Goal: Task Accomplishment & Management: Manage account settings

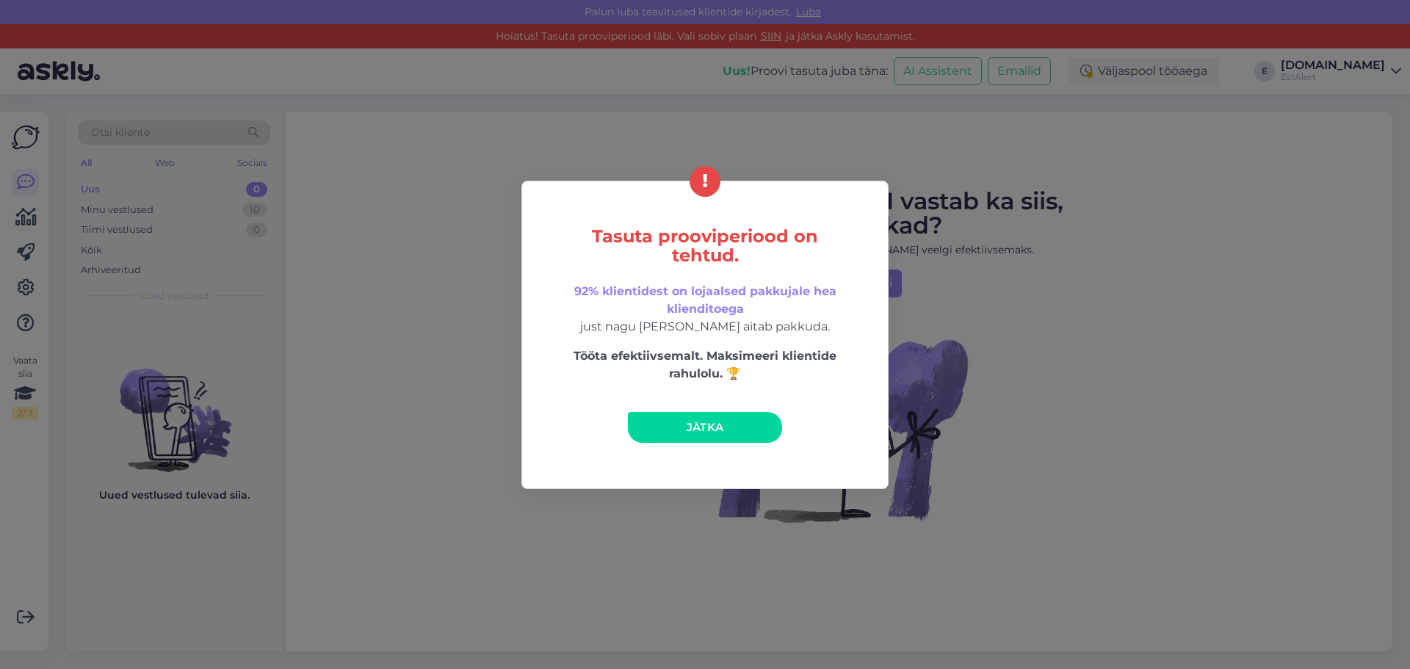
click at [645, 414] on link "Jätka" at bounding box center [705, 427] width 154 height 31
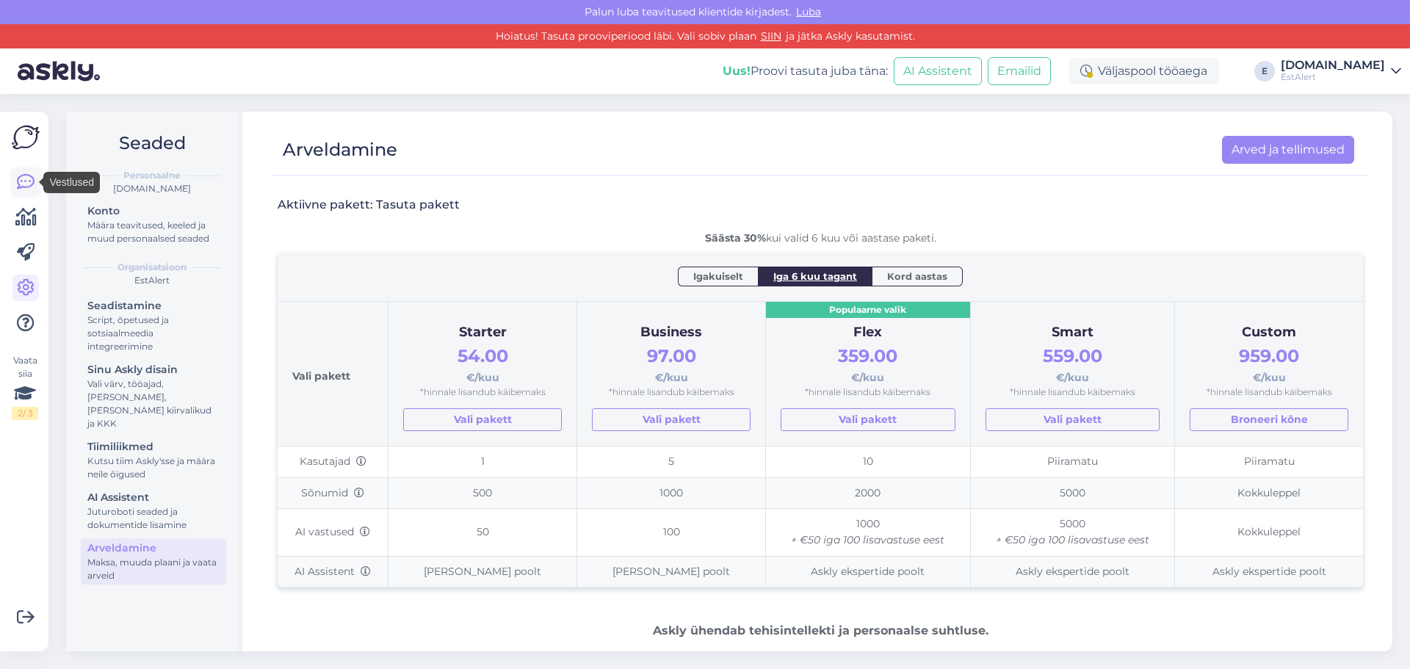
click at [17, 183] on icon at bounding box center [26, 182] width 18 height 18
